Goal: Information Seeking & Learning: Learn about a topic

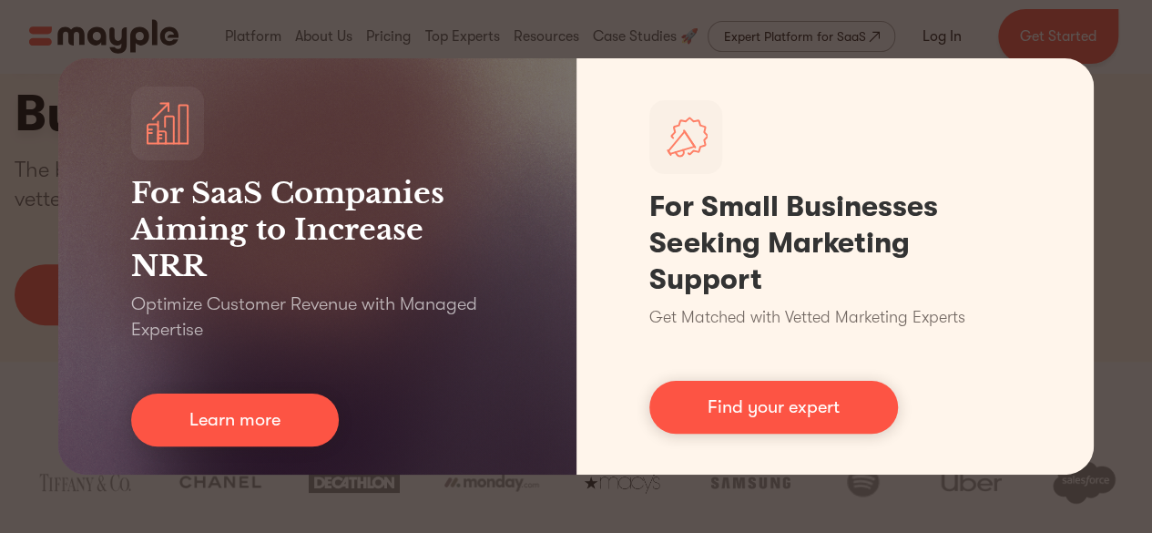
click at [709, 501] on div "For SaaS Companies Aiming to Increase NRR Optimize Customer Revenue with Manage…" at bounding box center [576, 266] width 1152 height 533
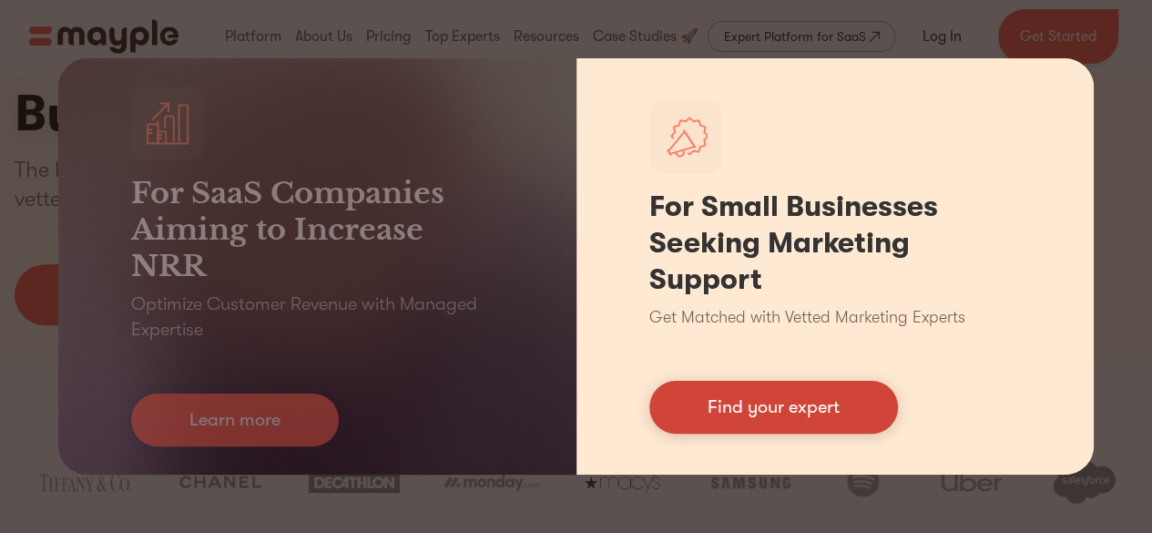
click at [831, 418] on link "Find your expert" at bounding box center [773, 407] width 249 height 53
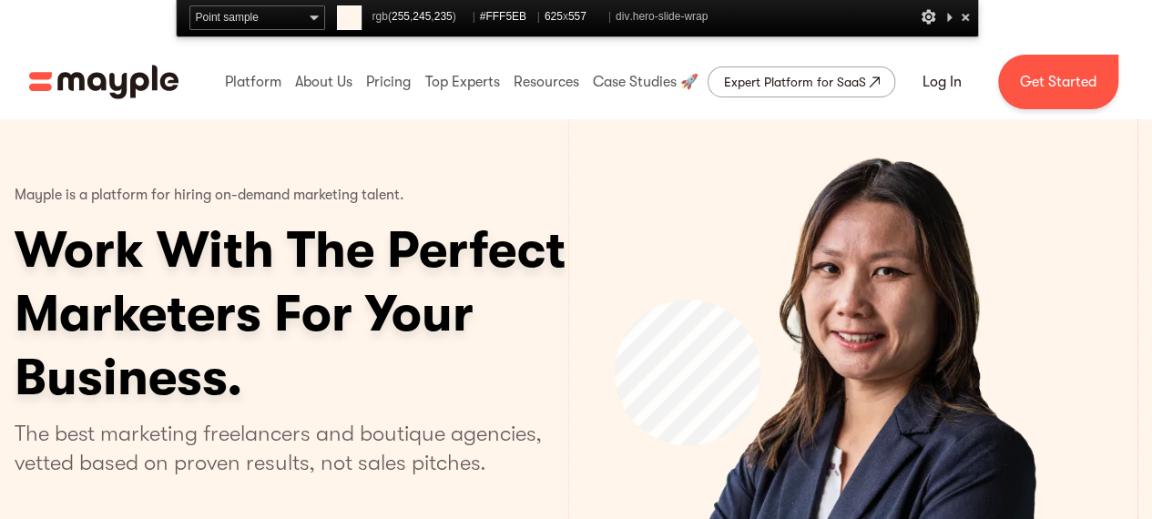
click at [615, 300] on div "2 of 4" at bounding box center [852, 371] width 569 height 507
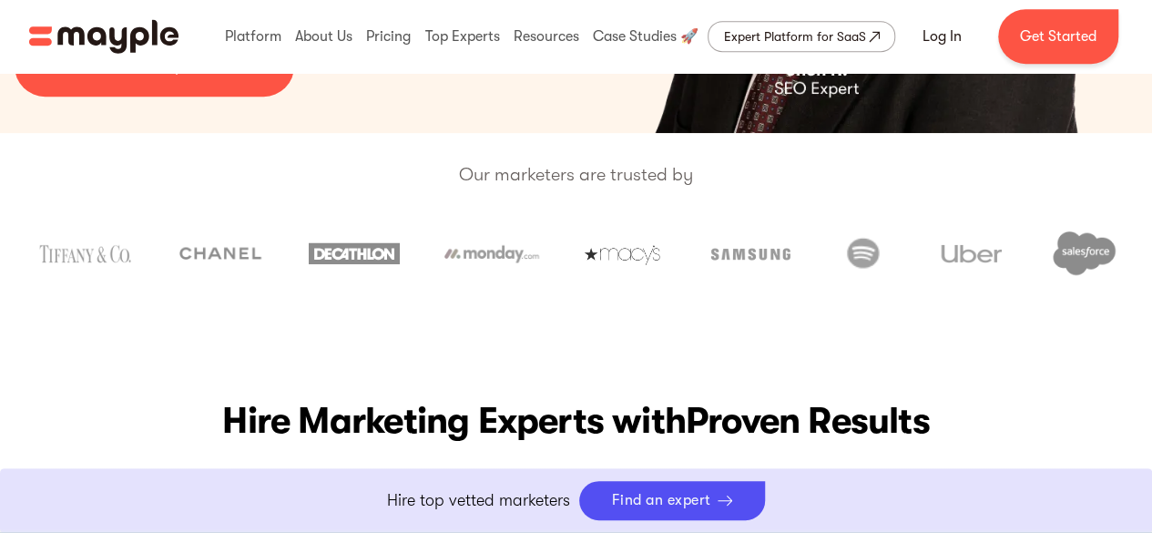
scroll to position [444, 0]
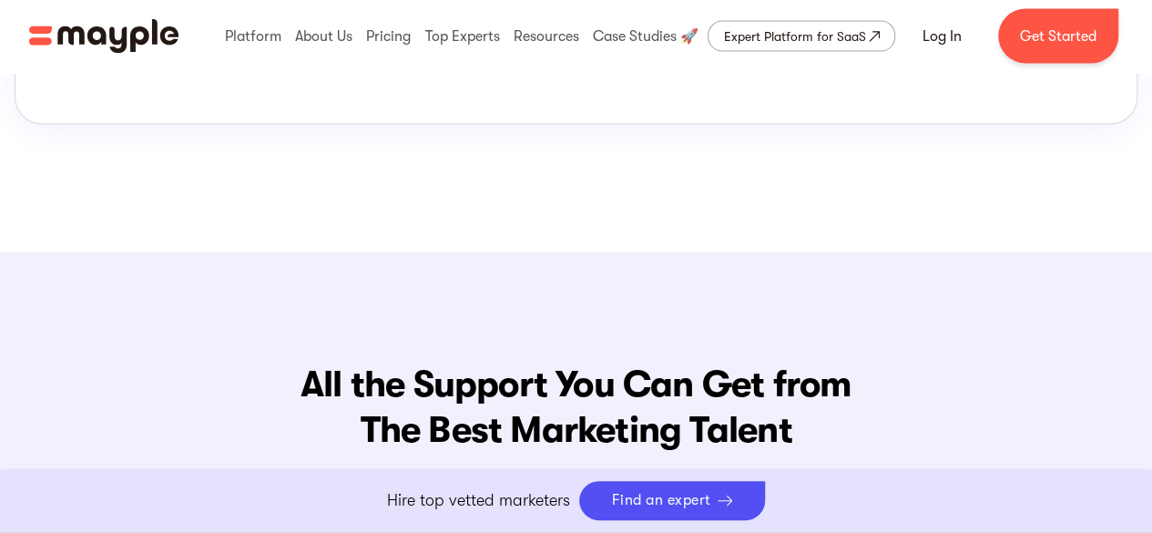
scroll to position [1828, 0]
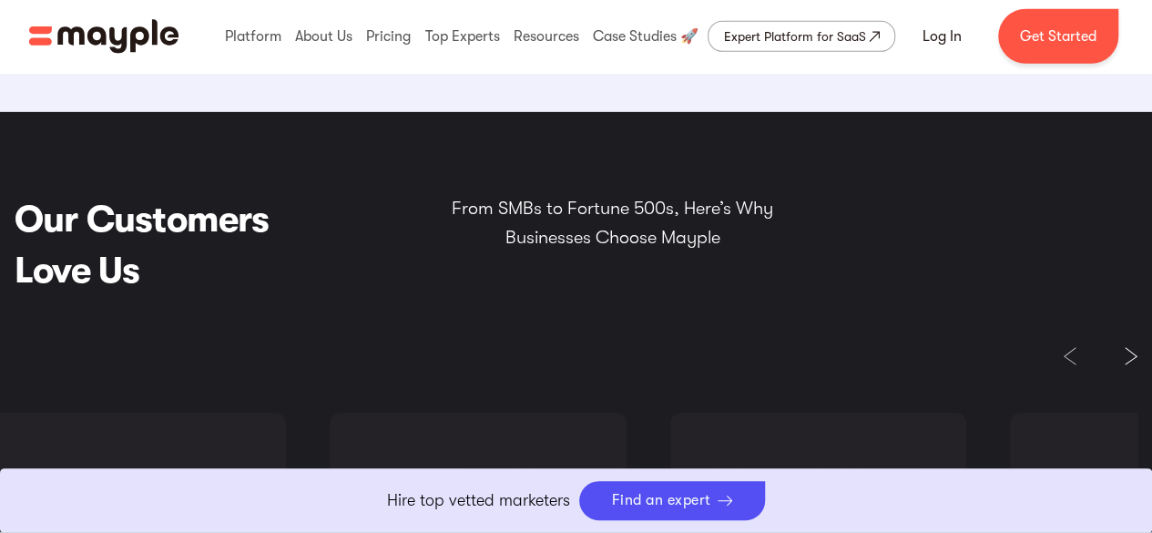
scroll to position [2848, 0]
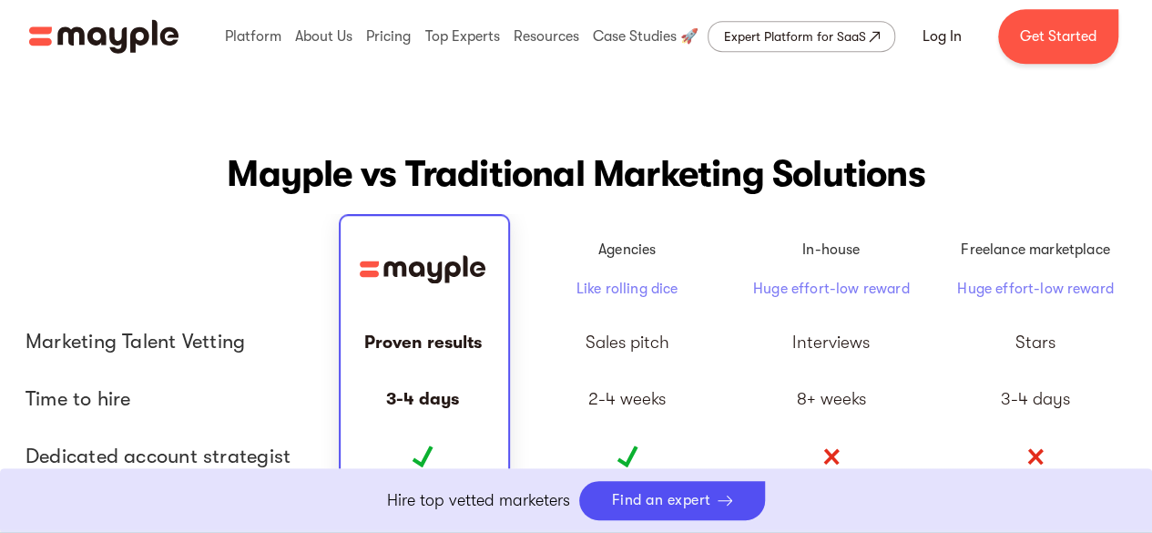
scroll to position [4048, 0]
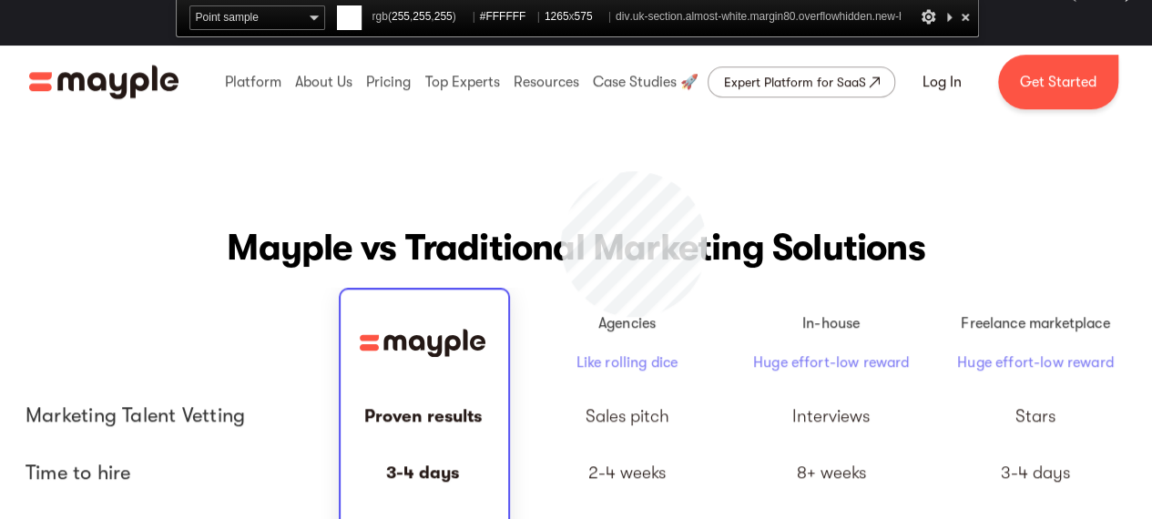
click at [561, 171] on div "Mayple vs Traditional Marketing Solutions Agencies Like rolling dice In-house H…" at bounding box center [576, 475] width 1152 height 760
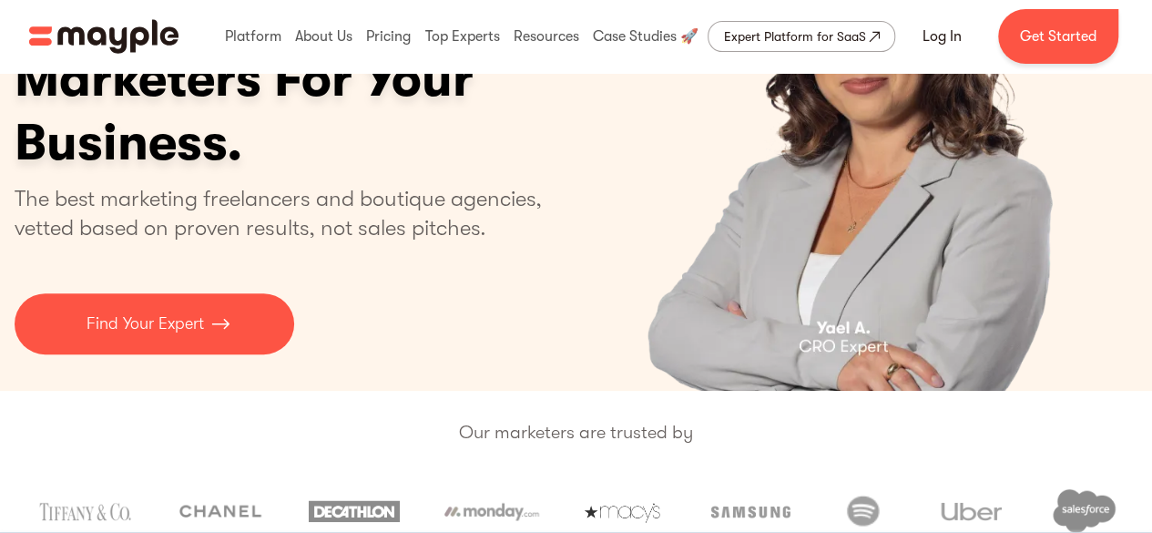
scroll to position [193, 0]
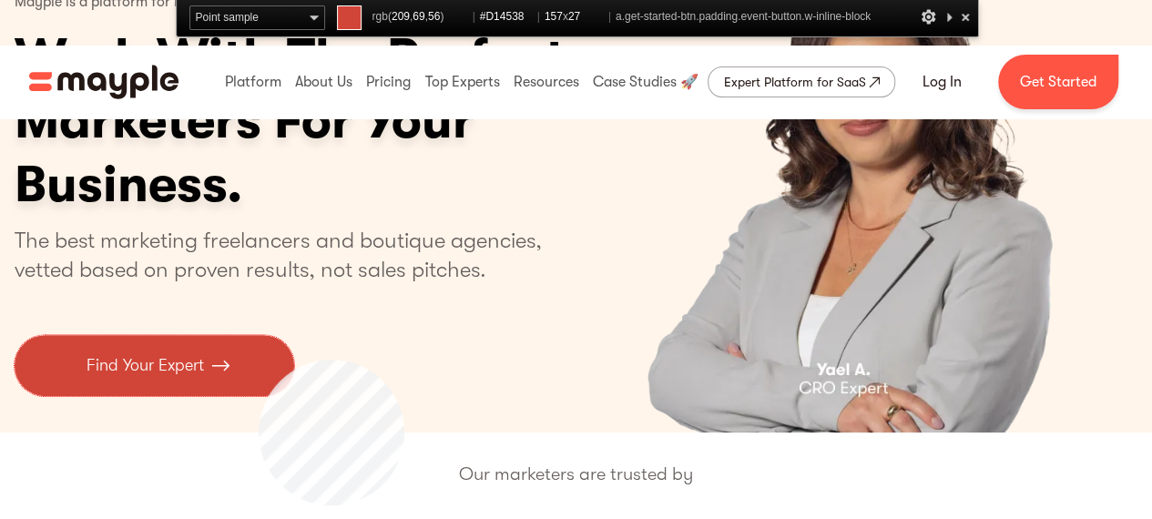
click at [259, 360] on link "Find Your Expert" at bounding box center [155, 365] width 280 height 61
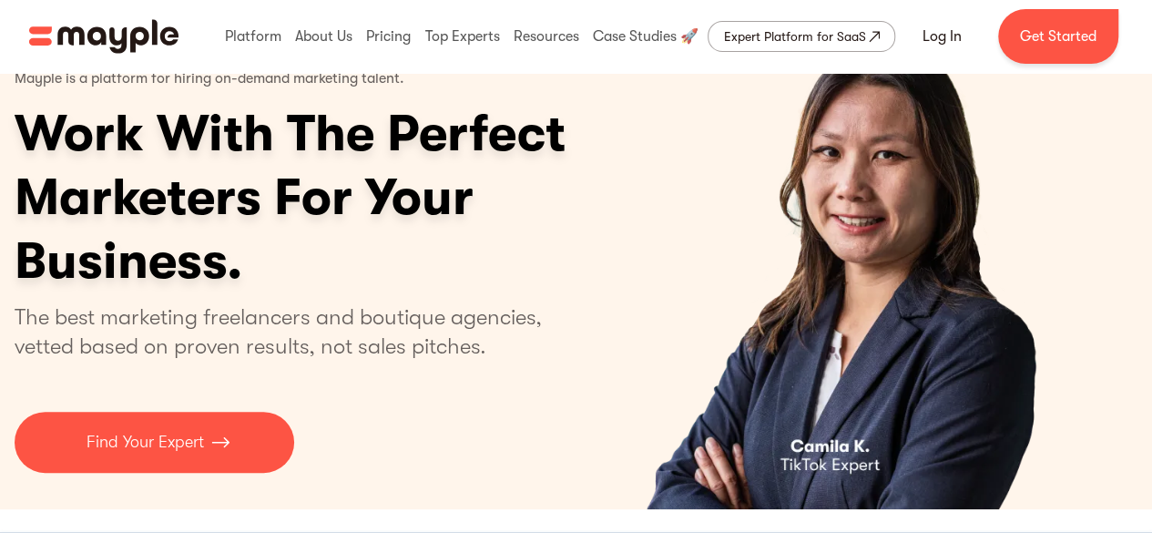
scroll to position [1, 0]
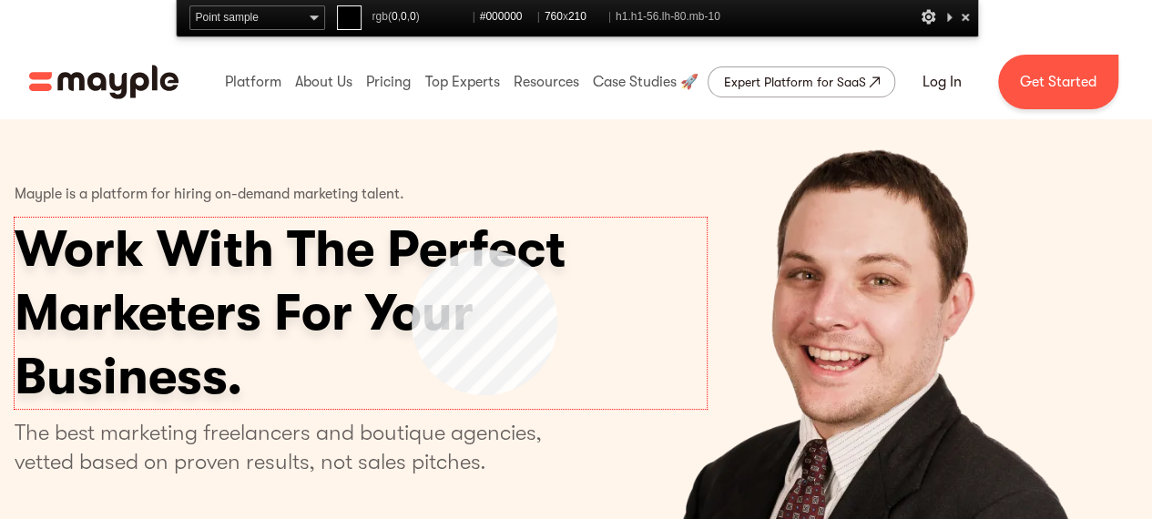
click at [412, 249] on h1 "Work With The Perfect Marketers For Your Business." at bounding box center [361, 313] width 692 height 191
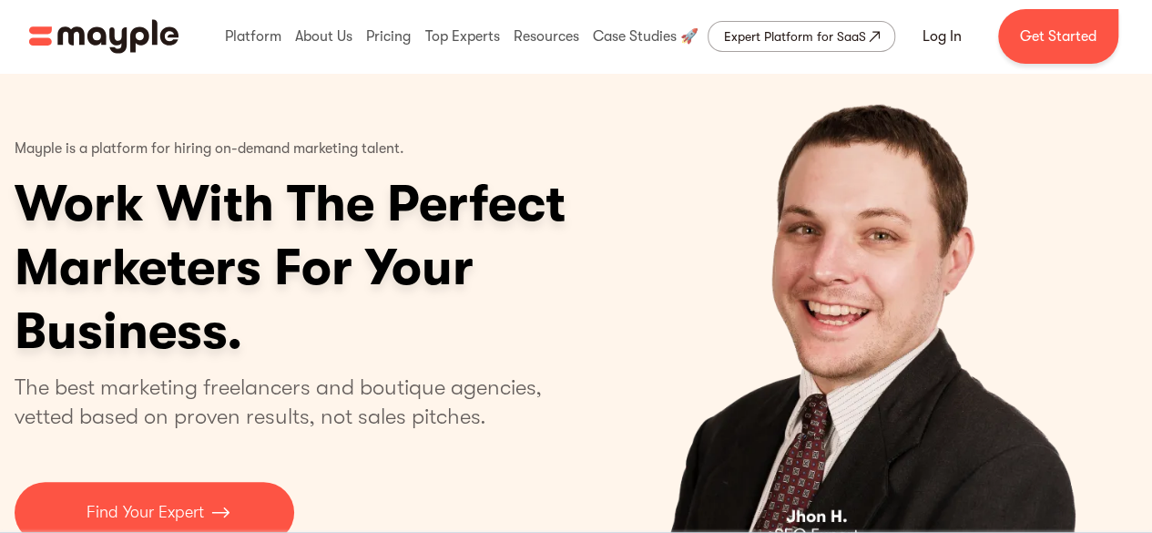
click at [696, 391] on img "4 of 4" at bounding box center [853, 325] width 473 height 507
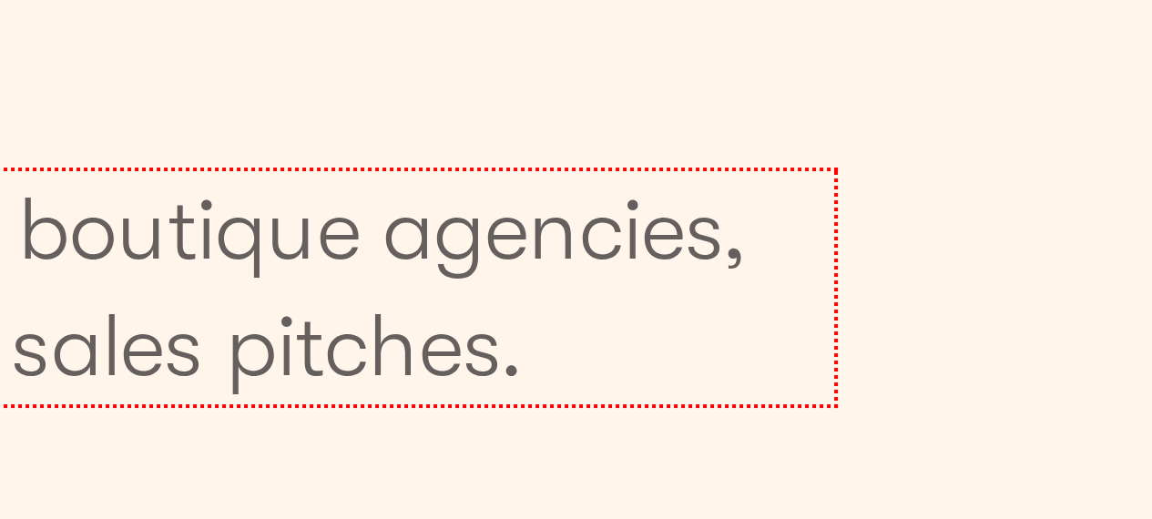
scroll to position [189, 36]
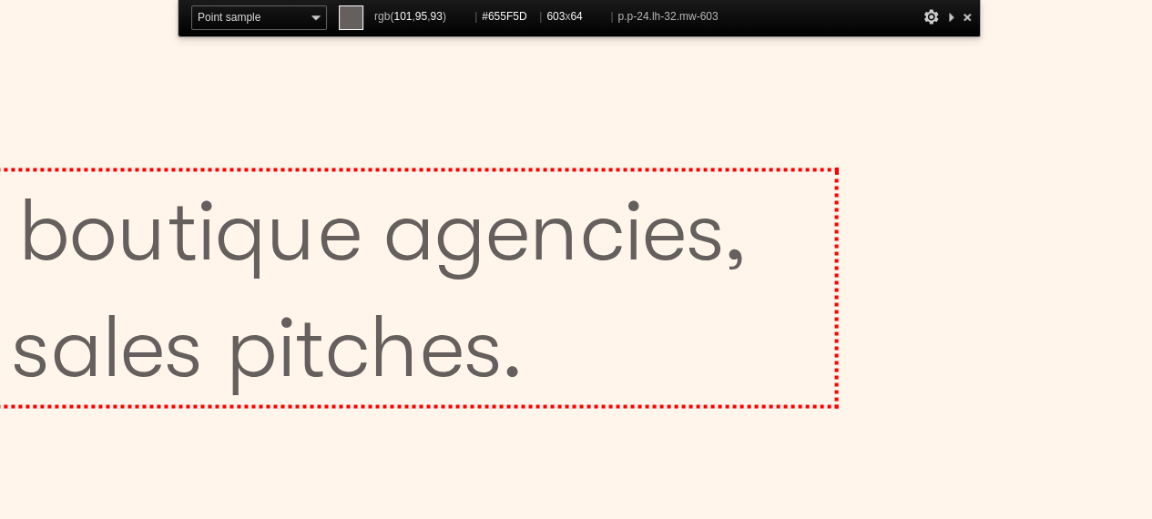
click at [426, 246] on p "The best marketing freelancers and boutique agencies, vetted based on proven re…" at bounding box center [252, 259] width 549 height 58
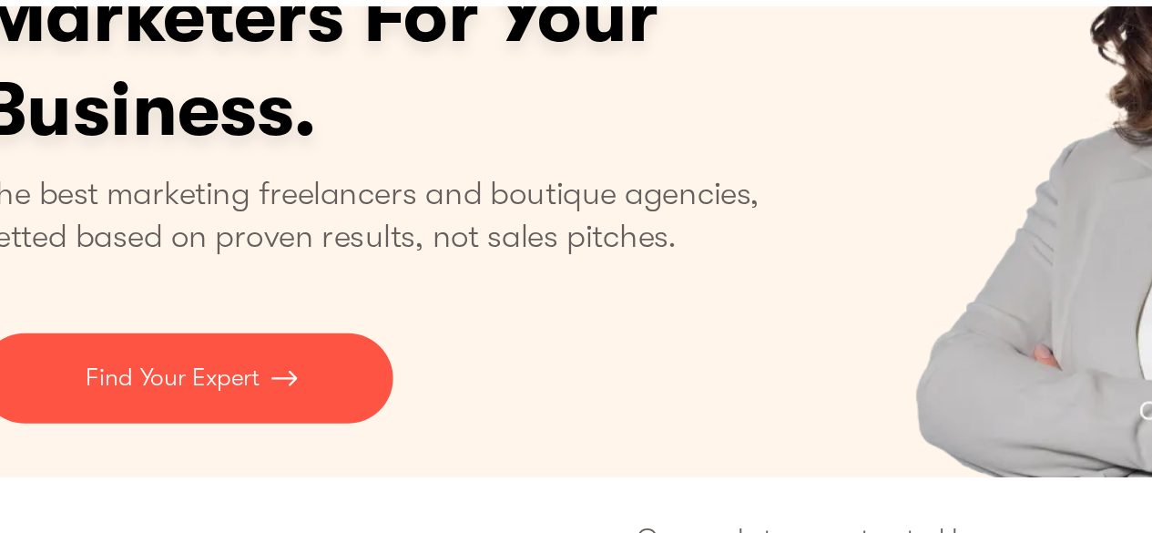
scroll to position [189, 0]
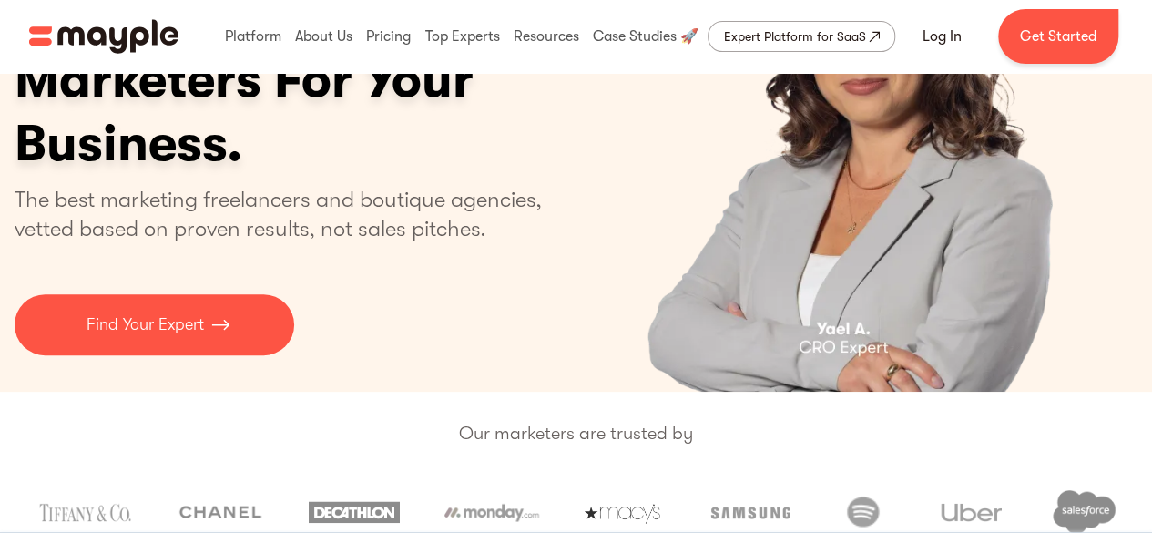
drag, startPoint x: 488, startPoint y: 257, endPoint x: 794, endPoint y: 459, distance: 366.8
click at [794, 459] on div "Our marketers are trusted by" at bounding box center [576, 477] width 1152 height 171
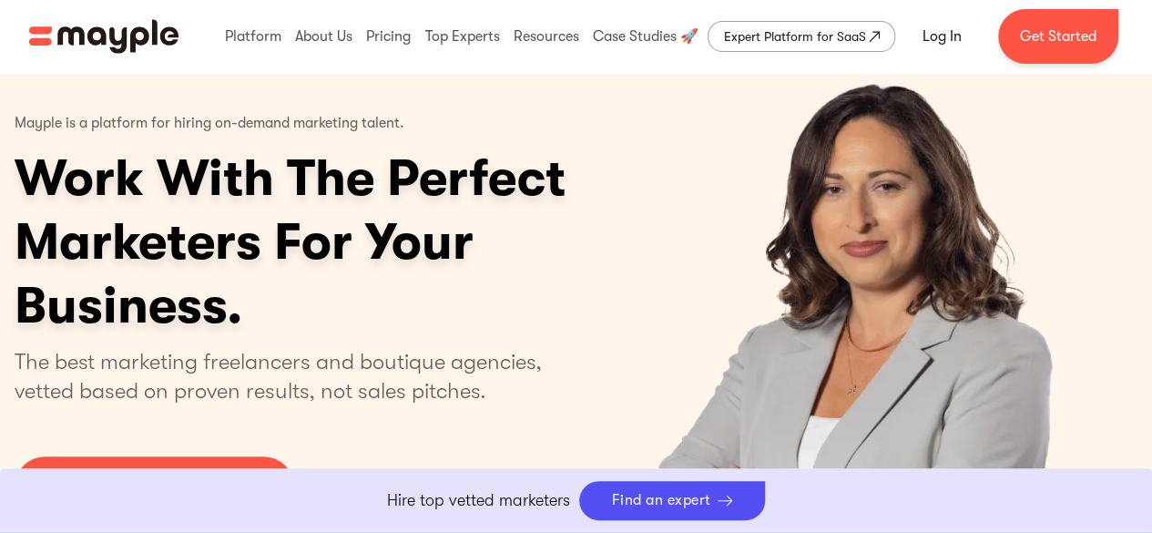
scroll to position [0, 0]
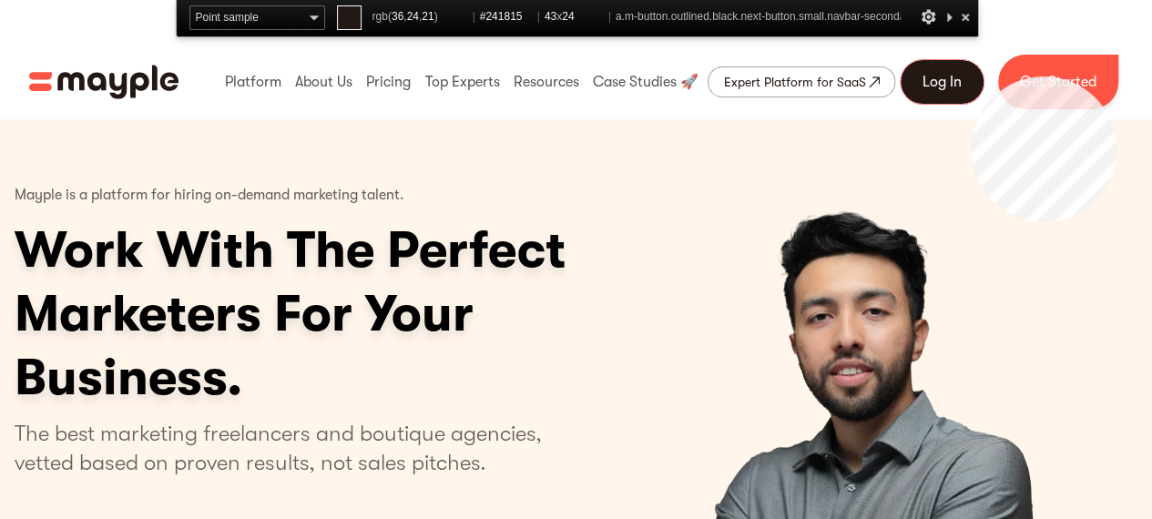
click at [971, 76] on link "Log In" at bounding box center [942, 82] width 83 height 44
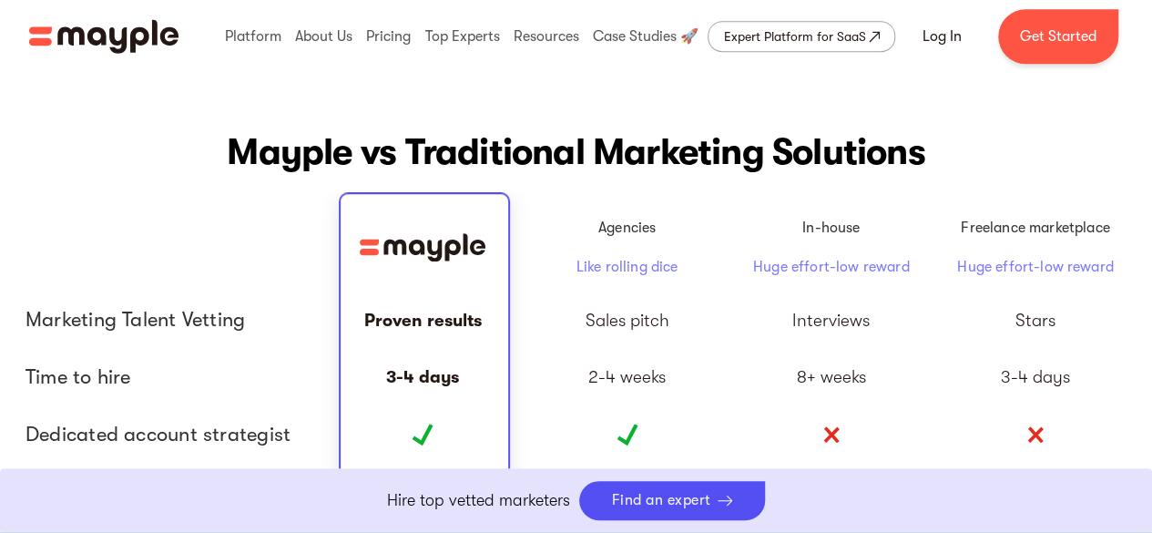
scroll to position [4051, 0]
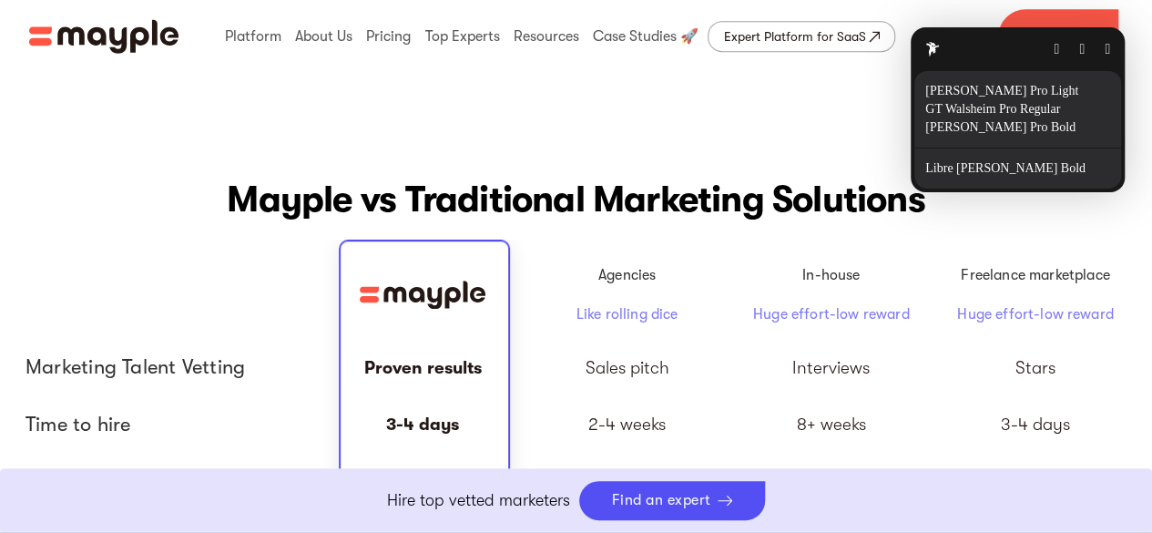
click at [1105, 56] on button "button" at bounding box center [1107, 49] width 5 height 15
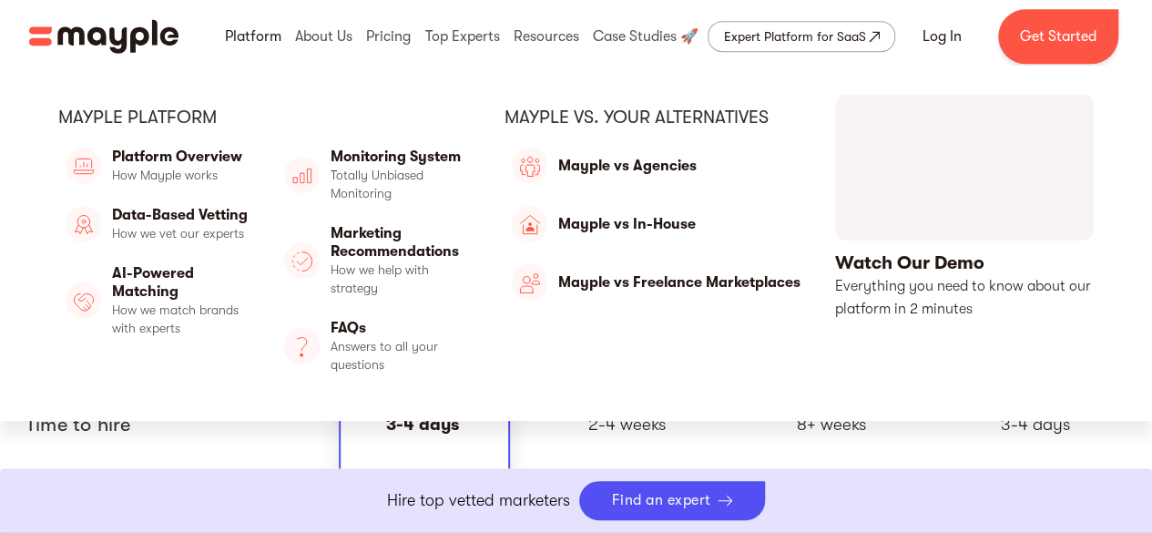
click at [254, 38] on link at bounding box center [253, 36] width 66 height 58
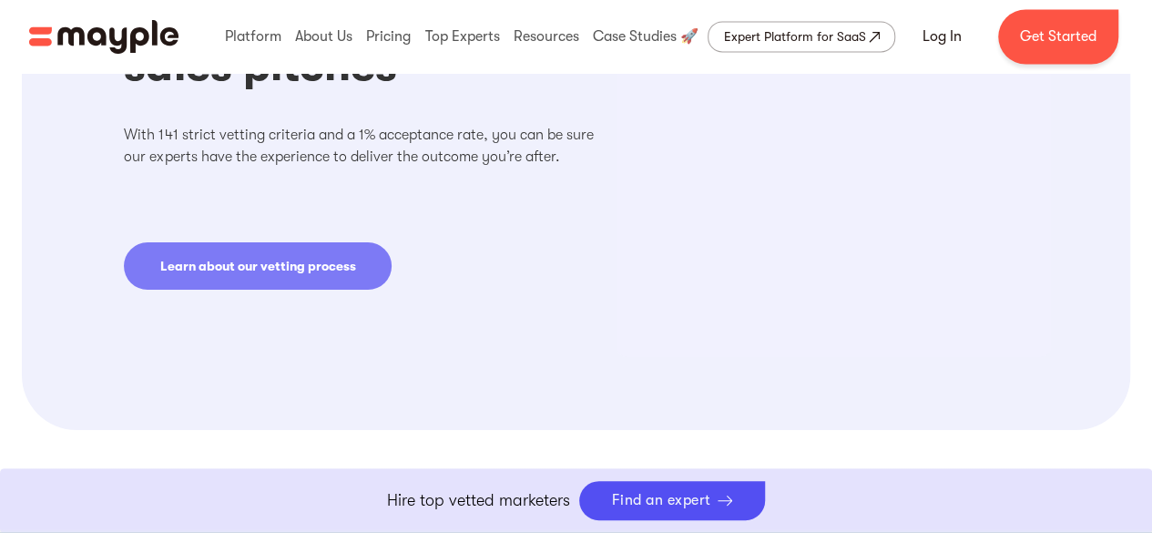
scroll to position [1438, 0]
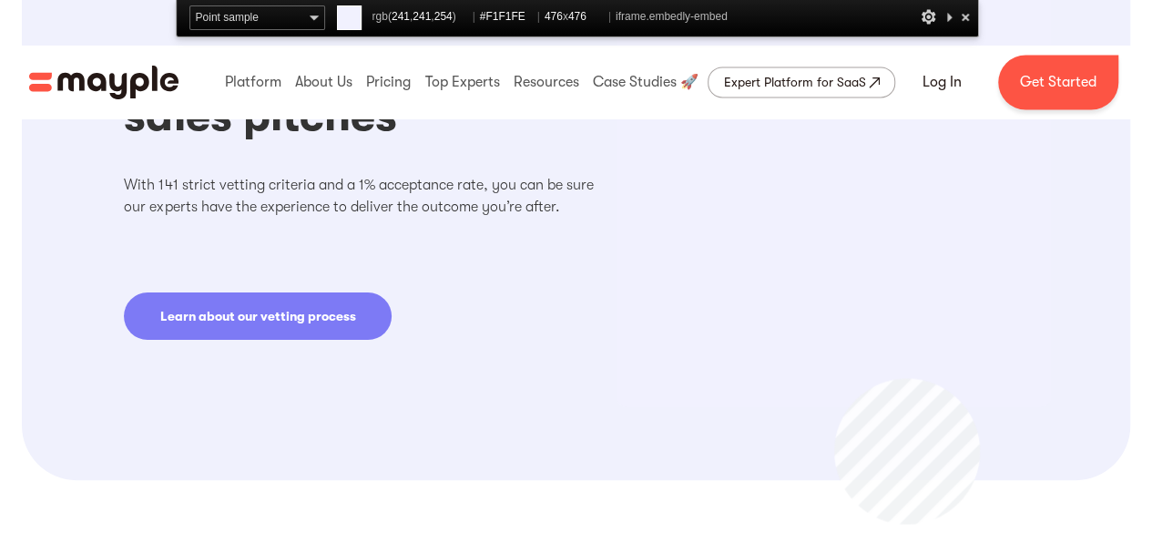
click at [834, 378] on div at bounding box center [833, 235] width 433 height 433
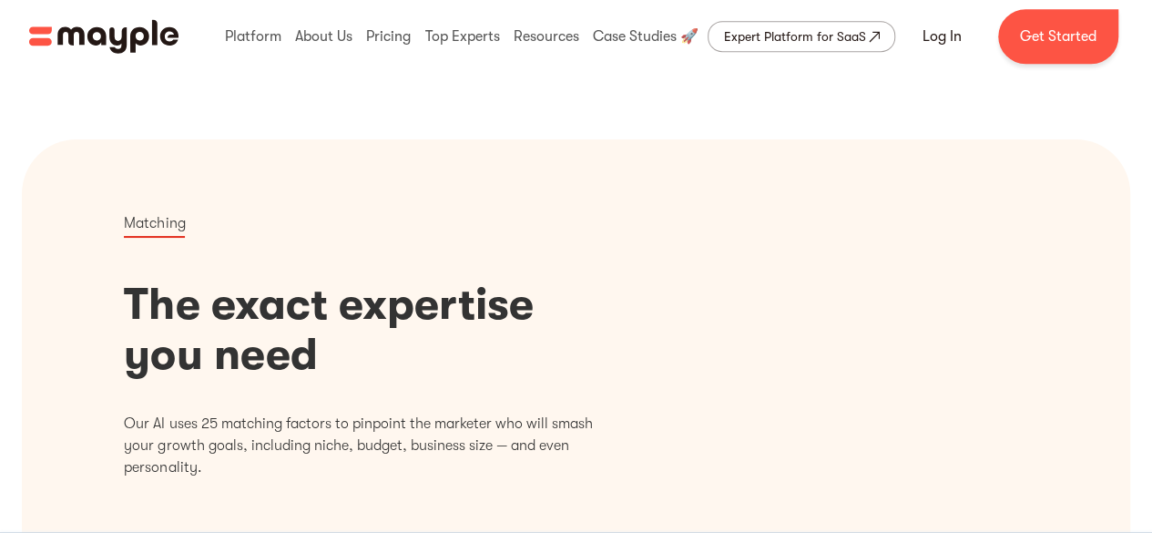
scroll to position [0, 0]
